Goal: Find specific page/section: Find specific page/section

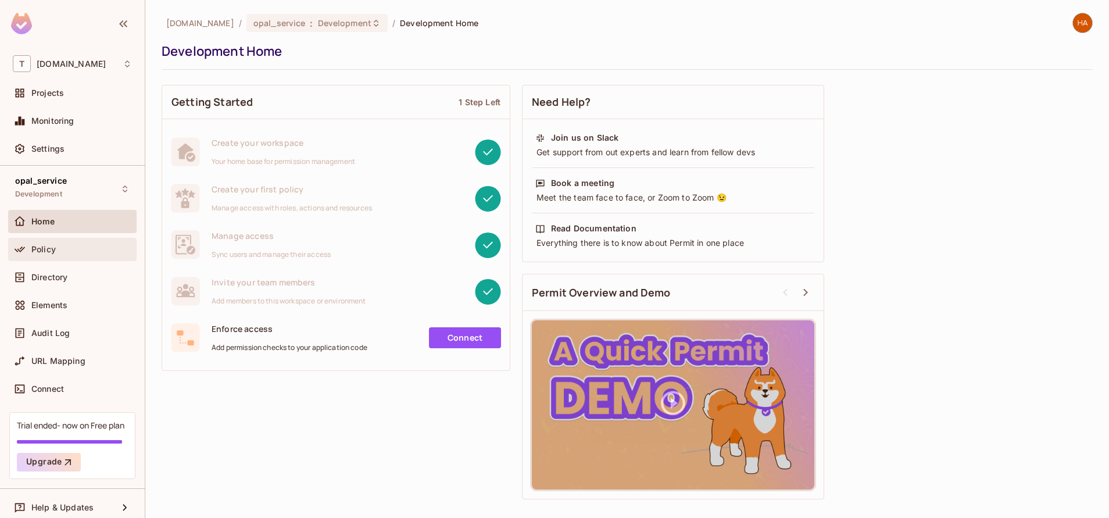
click at [51, 243] on div "Policy" at bounding box center [72, 249] width 119 height 14
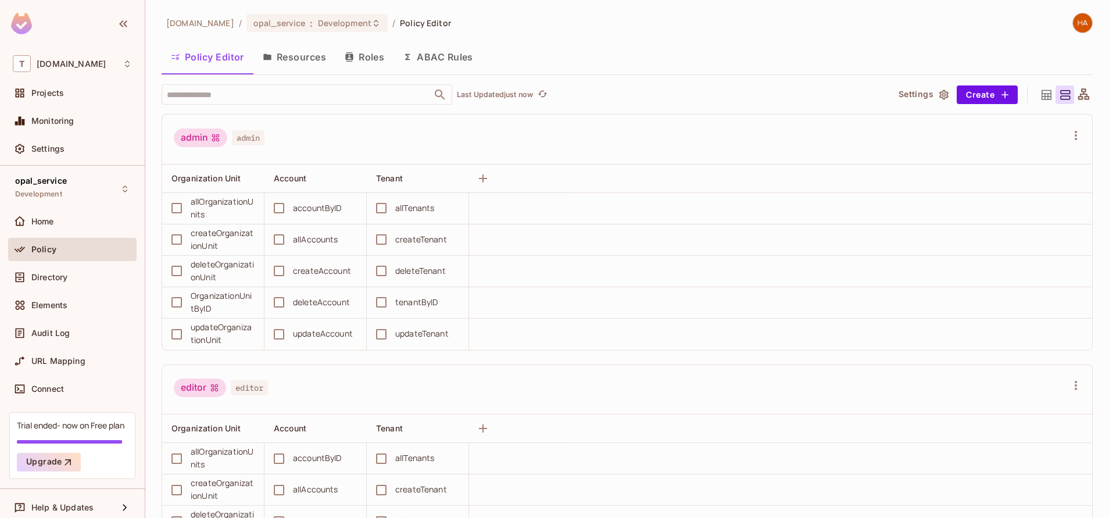
click at [305, 45] on button "Resources" at bounding box center [294, 56] width 82 height 29
